Goal: Task Accomplishment & Management: Manage account settings

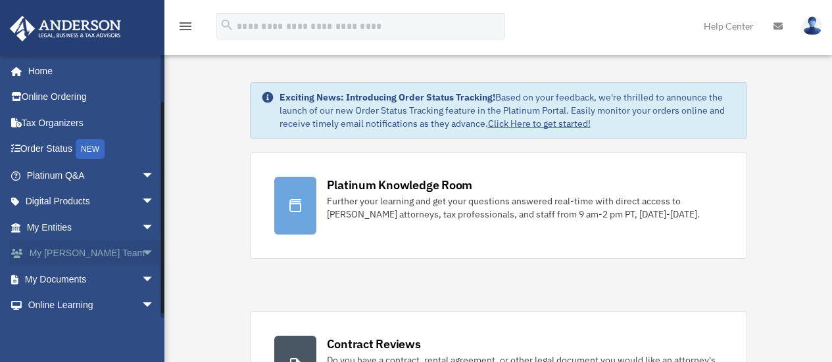
scroll to position [55, 0]
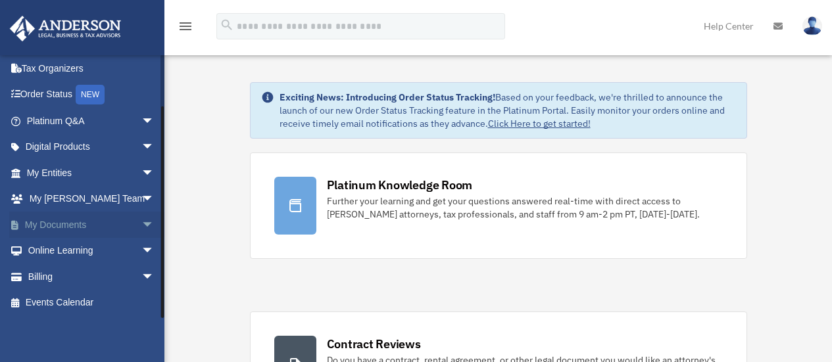
click at [141, 225] on span "arrow_drop_down" at bounding box center [154, 225] width 26 height 27
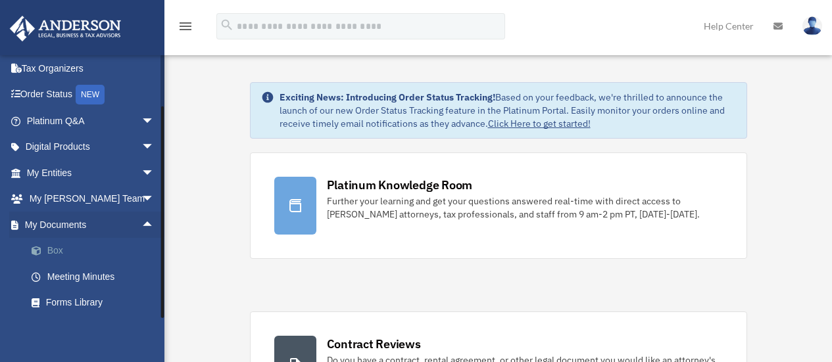
click at [57, 248] on link "Box" at bounding box center [96, 251] width 156 height 26
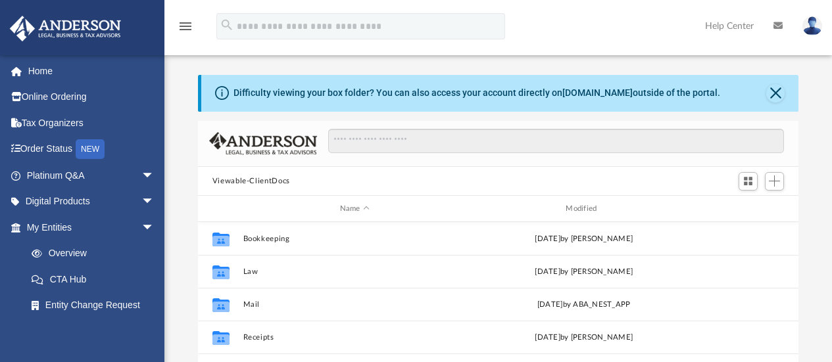
scroll to position [289, 591]
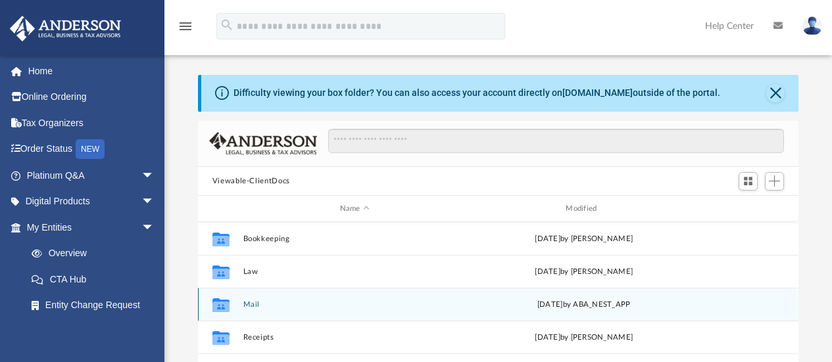
click at [249, 305] on button "Mail" at bounding box center [355, 305] width 224 height 9
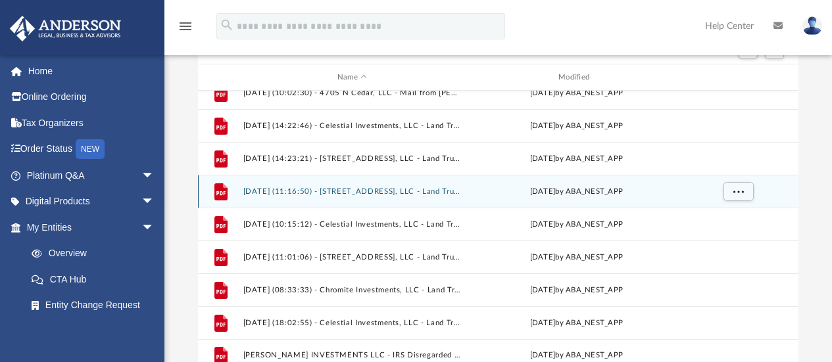
scroll to position [418, 0]
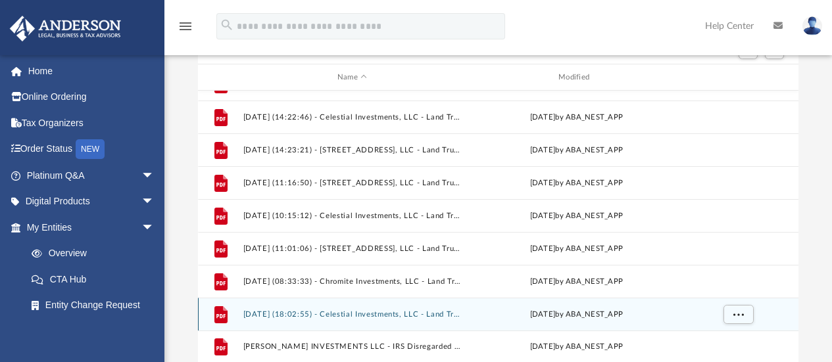
click at [378, 311] on button "2025.09.05 (18:02:55) - Celestial Investments, LLC - Land Trust Documents from …" at bounding box center [352, 314] width 218 height 9
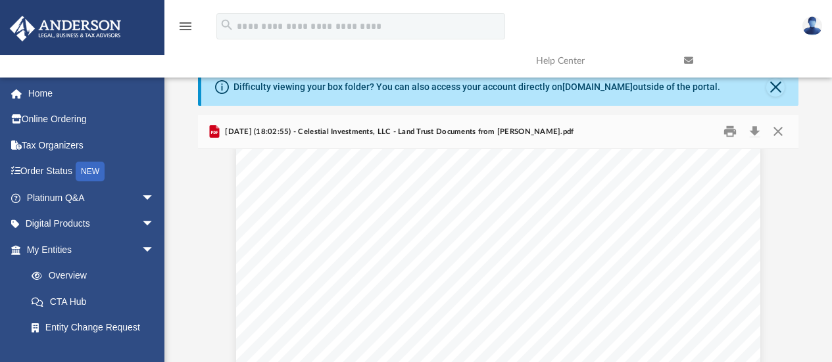
scroll to position [0, 0]
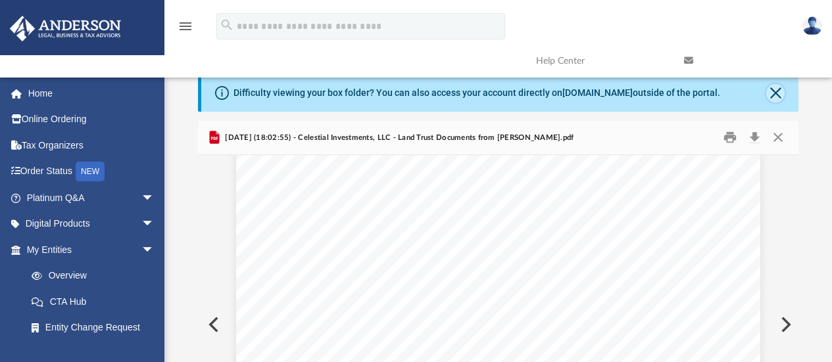
click at [777, 93] on button "Close" at bounding box center [775, 93] width 18 height 18
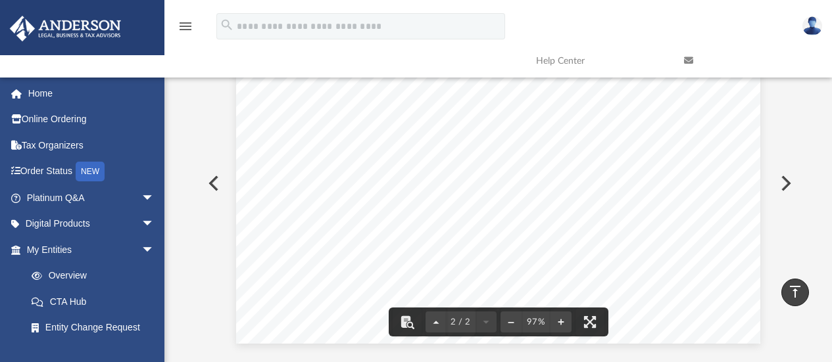
scroll to position [91, 0]
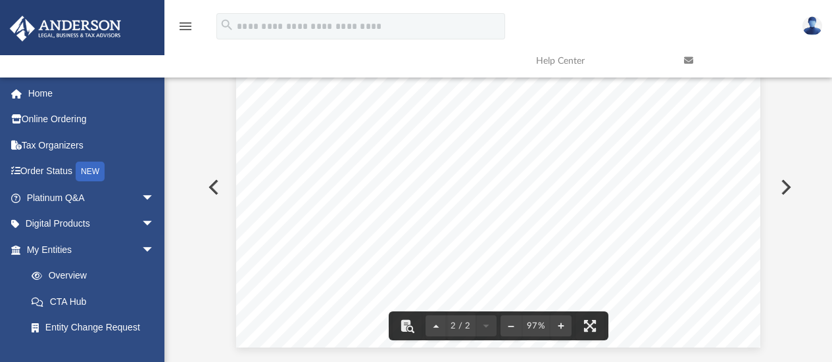
click at [788, 193] on button "Preview" at bounding box center [784, 187] width 29 height 37
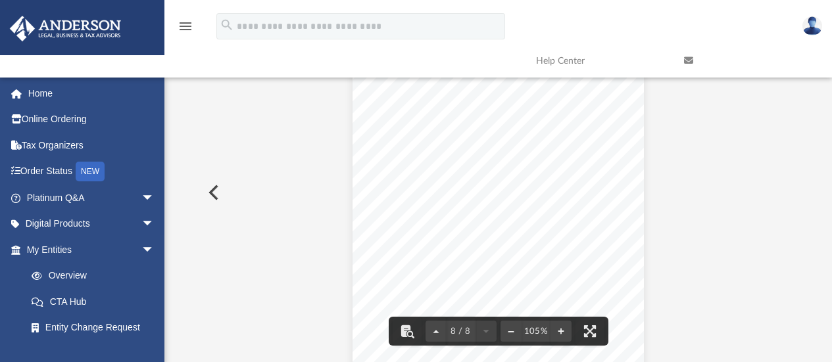
scroll to position [5167, 0]
click at [210, 192] on button "Preview" at bounding box center [212, 192] width 29 height 37
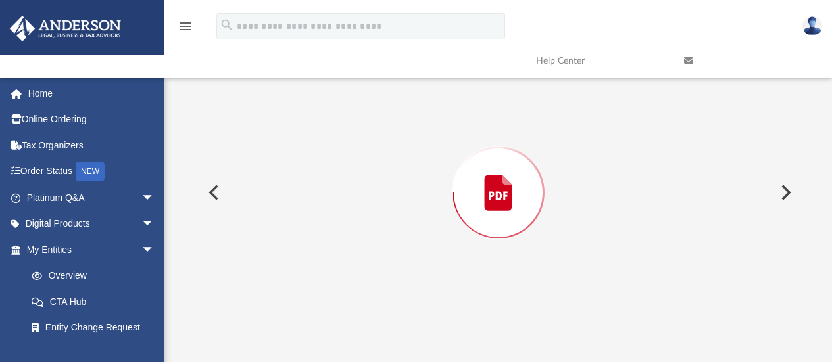
scroll to position [356, 0]
click at [210, 192] on button "Preview" at bounding box center [212, 192] width 29 height 37
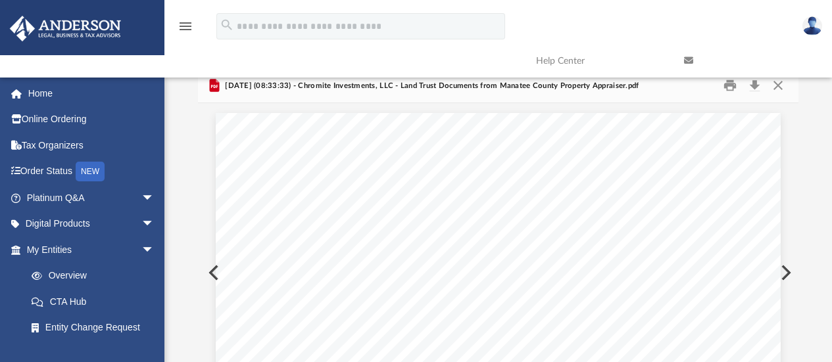
scroll to position [0, 0]
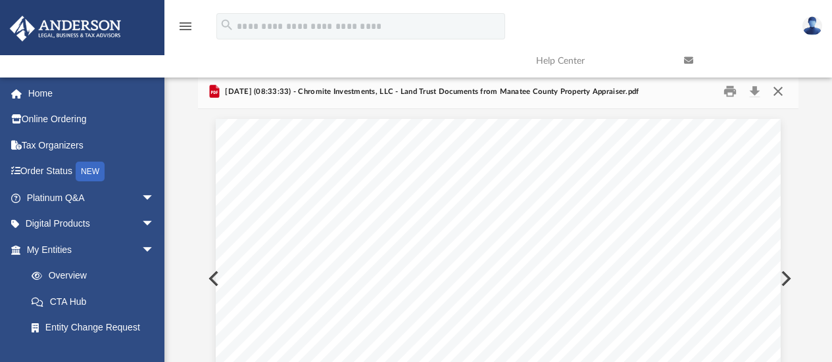
click at [779, 93] on button "Close" at bounding box center [778, 92] width 24 height 20
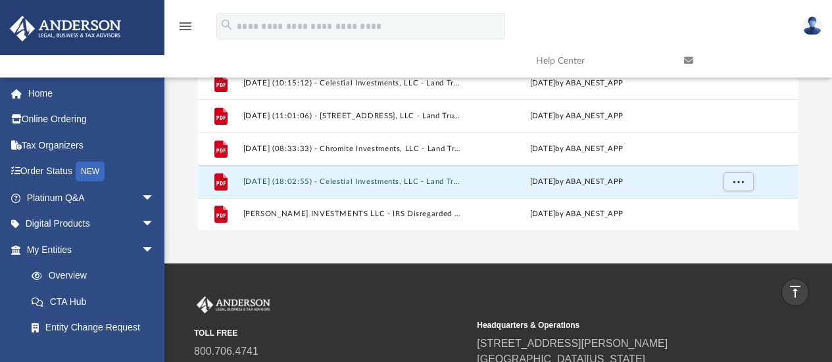
click at [814, 24] on img at bounding box center [812, 25] width 20 height 19
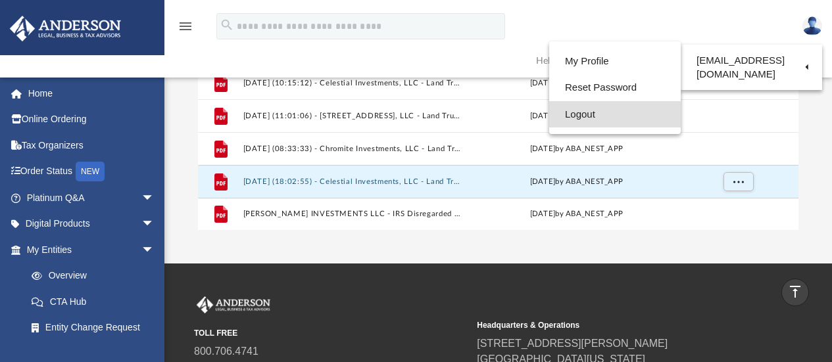
click at [576, 116] on link "Logout" at bounding box center [615, 114] width 132 height 27
